Goal: Task Accomplishment & Management: Manage account settings

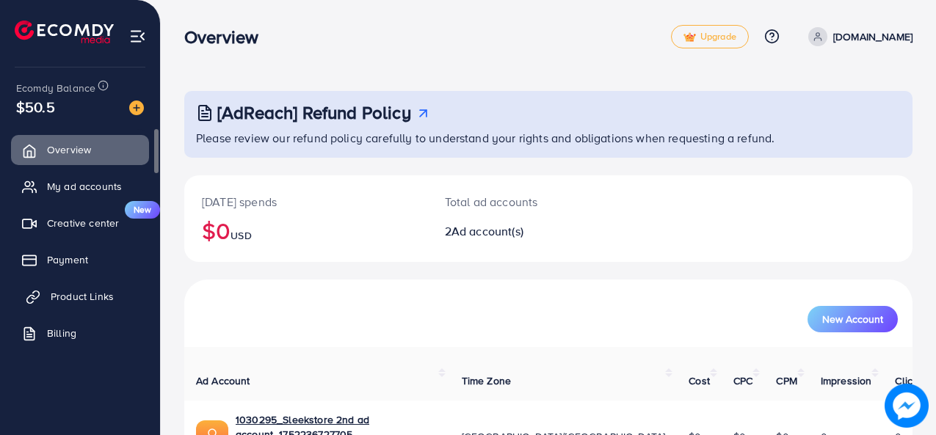
click at [73, 291] on span "Product Links" at bounding box center [82, 296] width 63 height 15
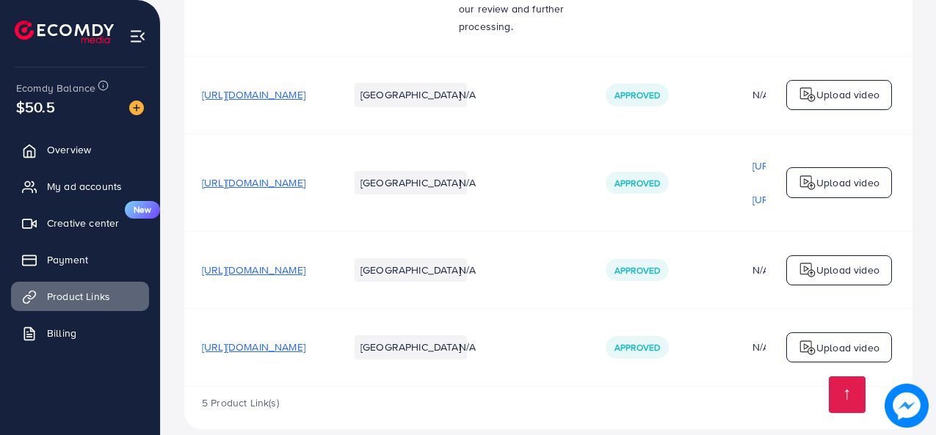
scroll to position [340, 0]
click at [87, 191] on span "My ad accounts" at bounding box center [88, 186] width 75 height 15
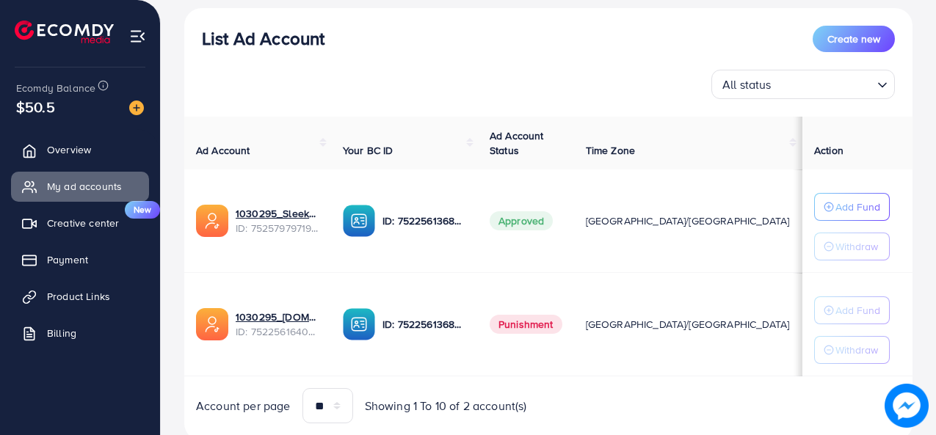
scroll to position [169, 0]
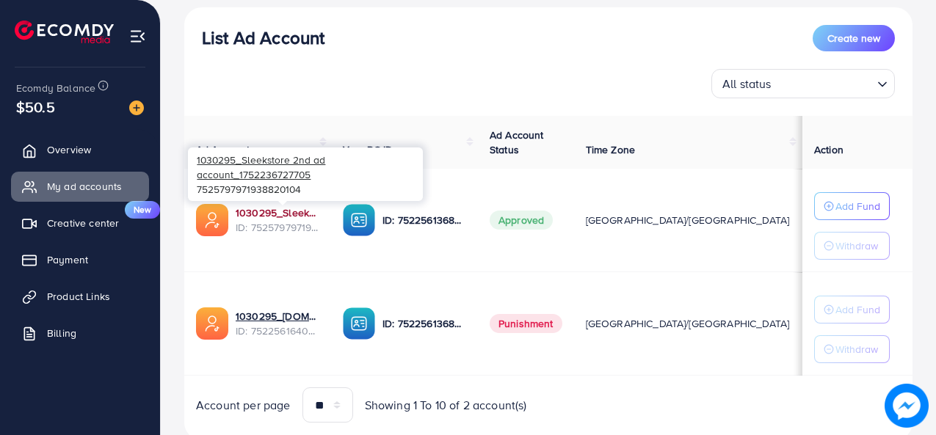
click at [273, 217] on link "1030295_Sleekstore 2nd ad account_1752236727705" at bounding box center [278, 213] width 84 height 15
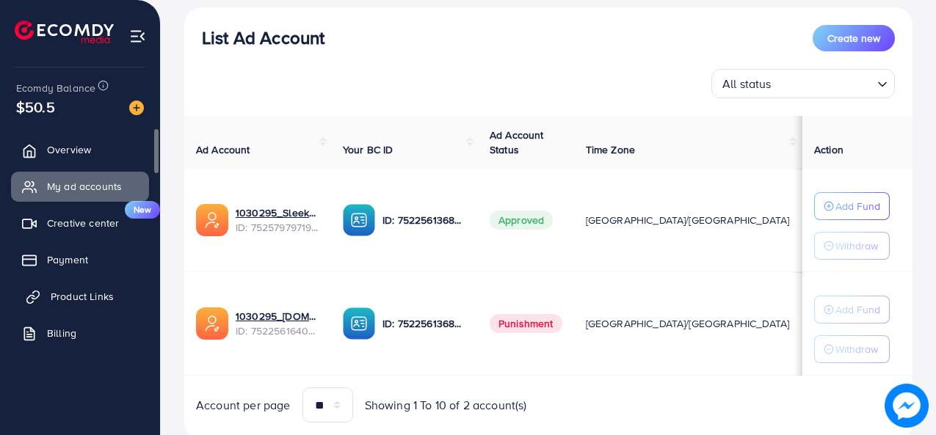
click at [71, 289] on span "Product Links" at bounding box center [82, 296] width 63 height 15
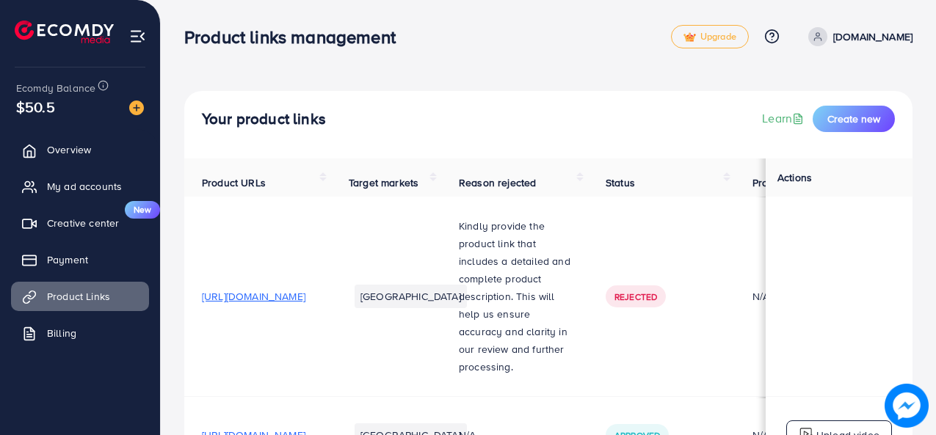
click at [588, 209] on td "Kindly provide the product link that includes a detailed and complete product d…" at bounding box center [514, 297] width 147 height 200
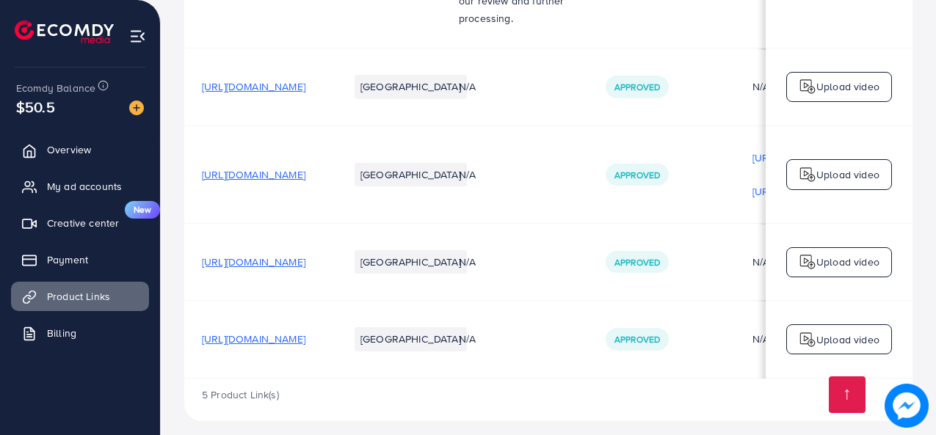
scroll to position [347, 0]
click at [269, 360] on td "[URL][DOMAIN_NAME]" at bounding box center [257, 340] width 147 height 77
click at [289, 333] on span "[URL][DOMAIN_NAME]" at bounding box center [254, 340] width 104 height 15
click at [261, 256] on span "[URL][DOMAIN_NAME]" at bounding box center [254, 263] width 104 height 15
